Goal: Task Accomplishment & Management: Use online tool/utility

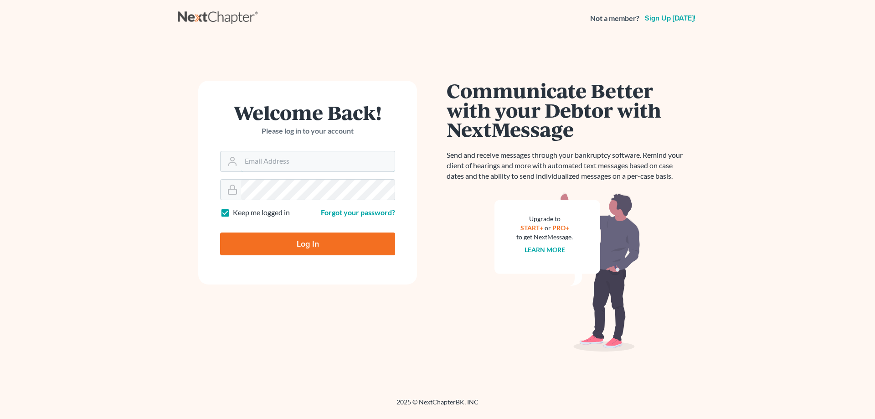
type input "[EMAIL_ADDRESS][DOMAIN_NAME]"
click at [317, 242] on input "Log In" at bounding box center [307, 243] width 175 height 23
type input "Thinking..."
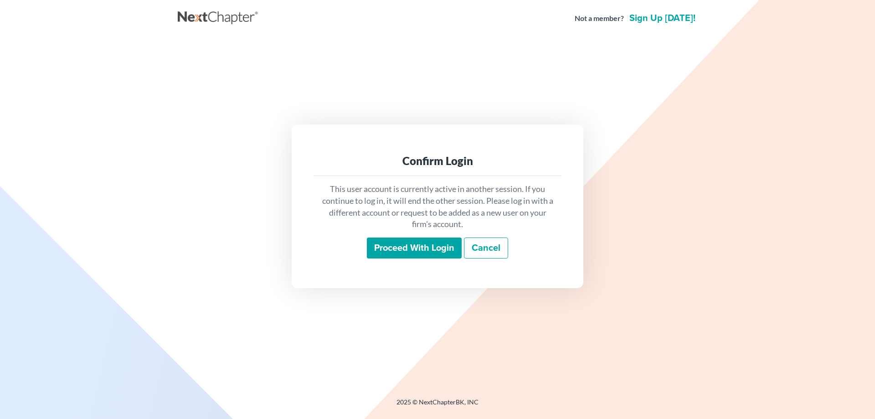
click at [389, 252] on input "Proceed with login" at bounding box center [414, 247] width 95 height 21
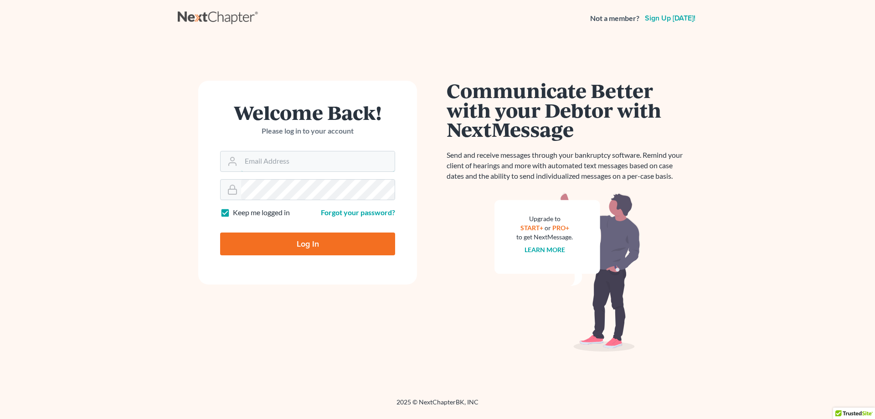
type input "[EMAIL_ADDRESS][DOMAIN_NAME]"
click at [305, 250] on input "Log In" at bounding box center [307, 243] width 175 height 23
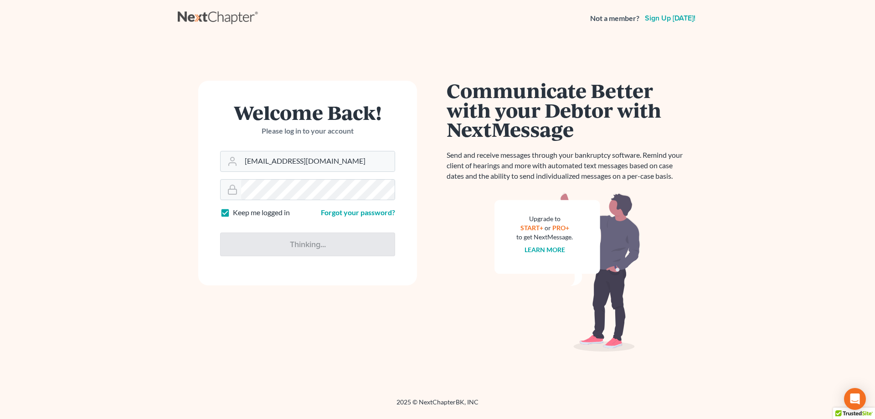
type input "Thinking..."
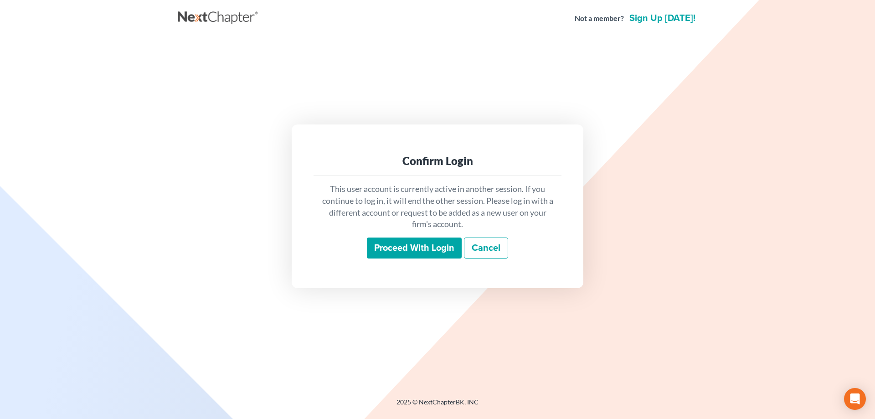
click at [436, 251] on input "Proceed with login" at bounding box center [414, 247] width 95 height 21
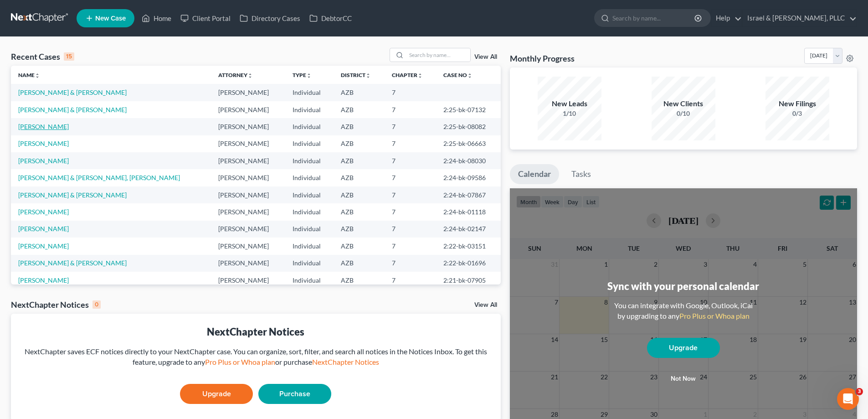
click at [41, 123] on link "[PERSON_NAME]" at bounding box center [43, 127] width 51 height 8
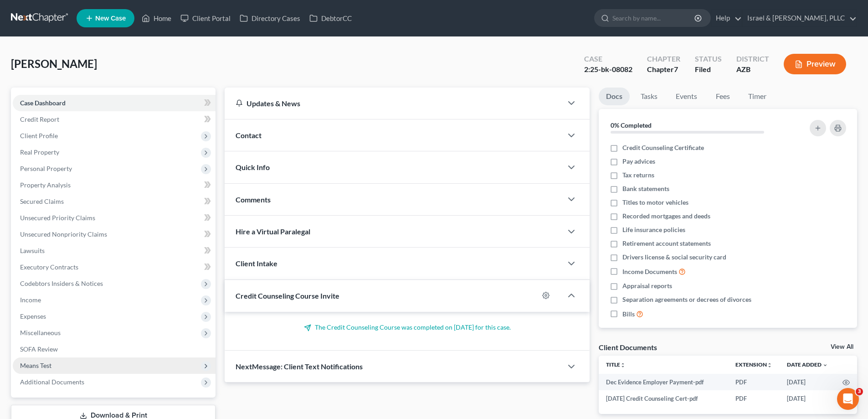
click at [53, 365] on span "Means Test" at bounding box center [114, 365] width 203 height 16
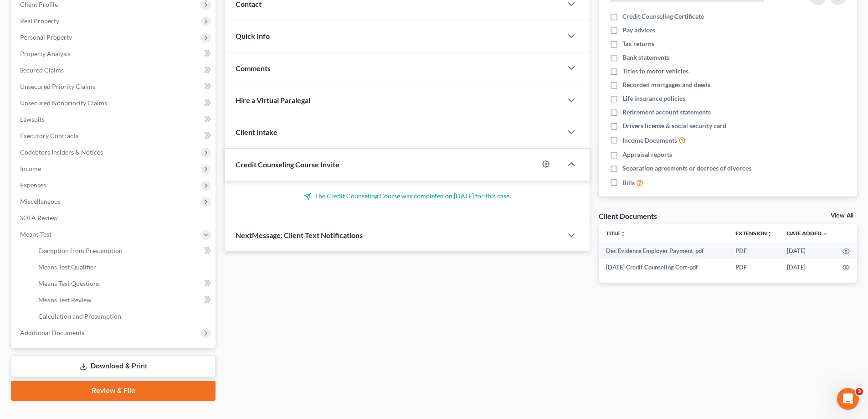
scroll to position [137, 0]
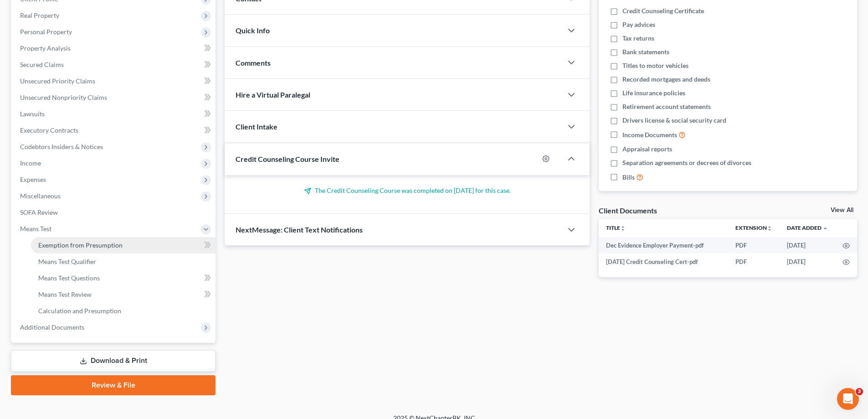
click at [85, 244] on span "Exemption from Presumption" at bounding box center [80, 245] width 84 height 8
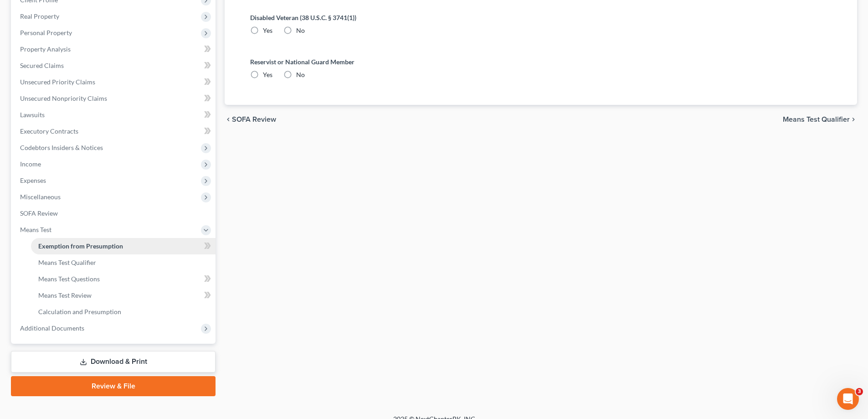
radio input "true"
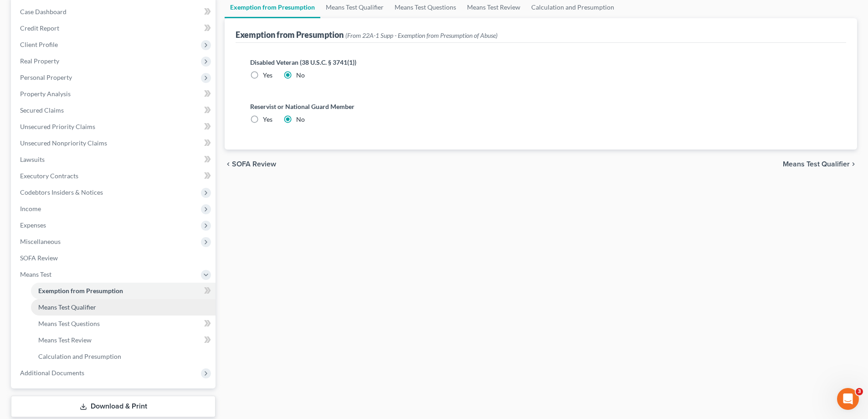
click at [90, 308] on span "Means Test Qualifier" at bounding box center [67, 307] width 58 height 8
